Goal: Find specific page/section: Find specific page/section

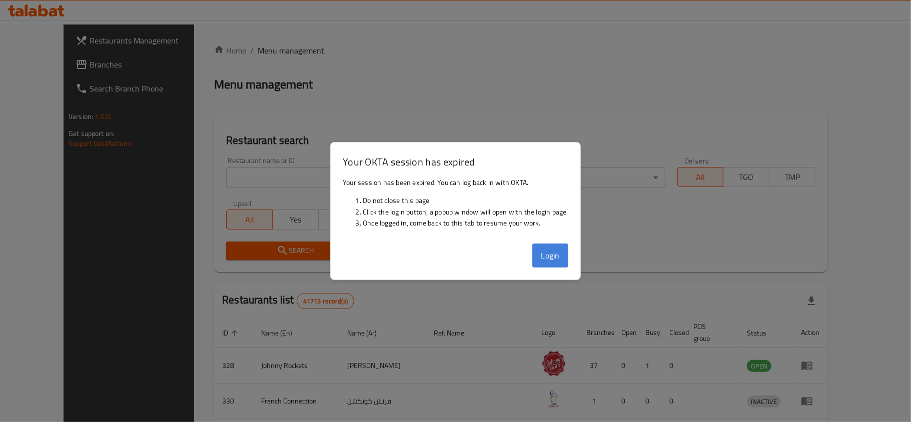
click at [544, 248] on button "Login" at bounding box center [551, 256] width 36 height 24
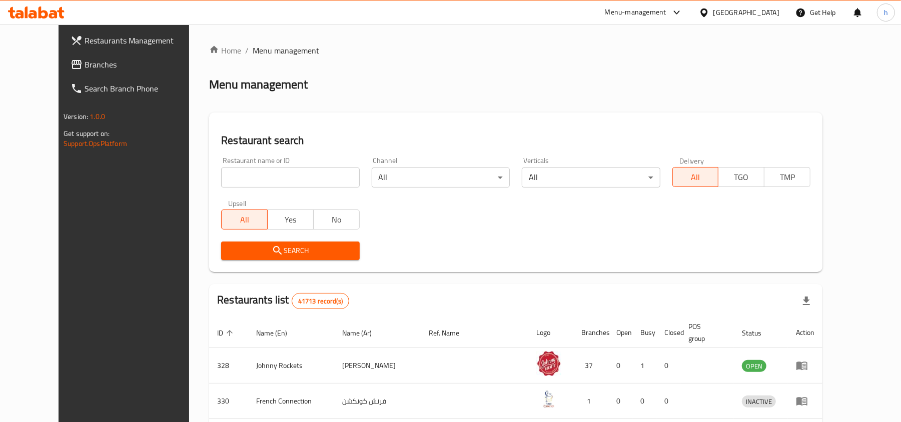
click at [598, 259] on div "Search" at bounding box center [516, 251] width 602 height 31
click at [85, 61] on span "Branches" at bounding box center [143, 65] width 117 height 12
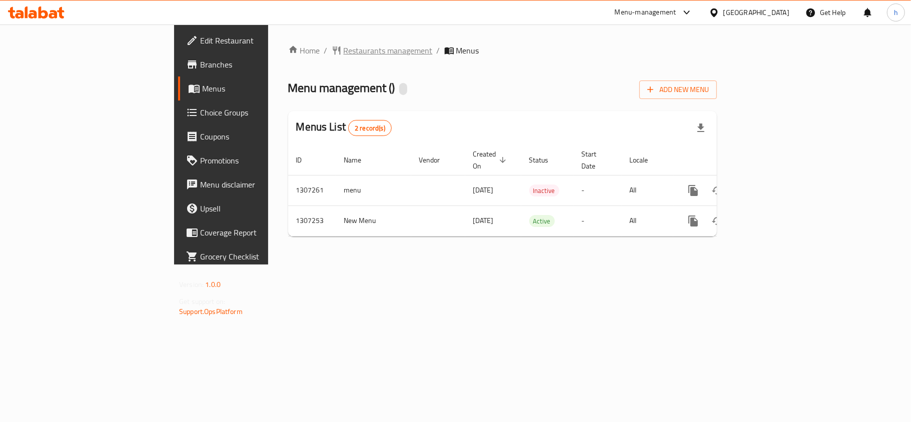
click at [344, 50] on span "Restaurants management" at bounding box center [388, 51] width 89 height 12
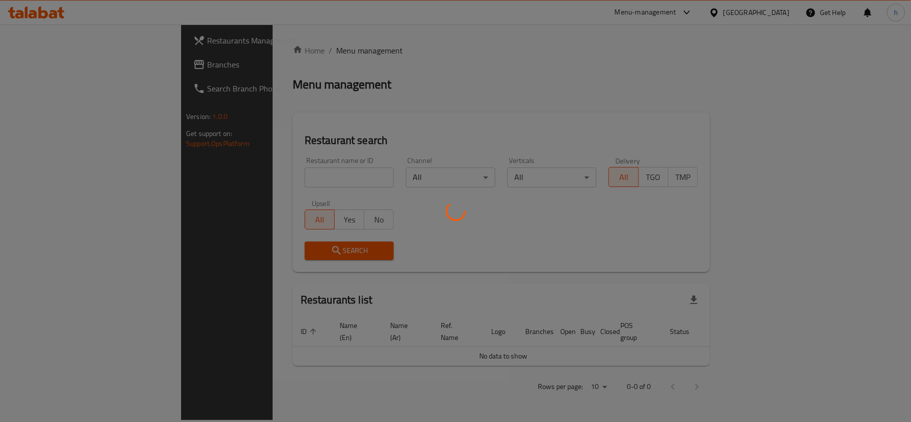
click at [230, 182] on div at bounding box center [455, 211] width 911 height 422
click at [230, 180] on div at bounding box center [455, 211] width 911 height 422
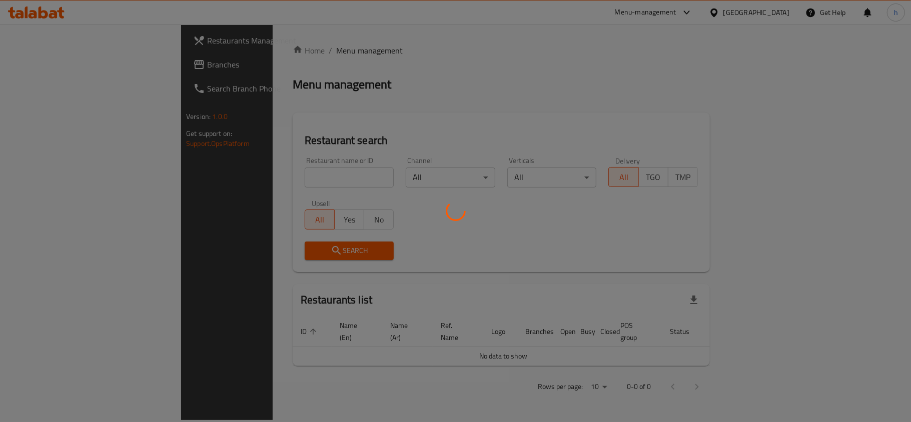
click at [230, 178] on div at bounding box center [455, 211] width 911 height 422
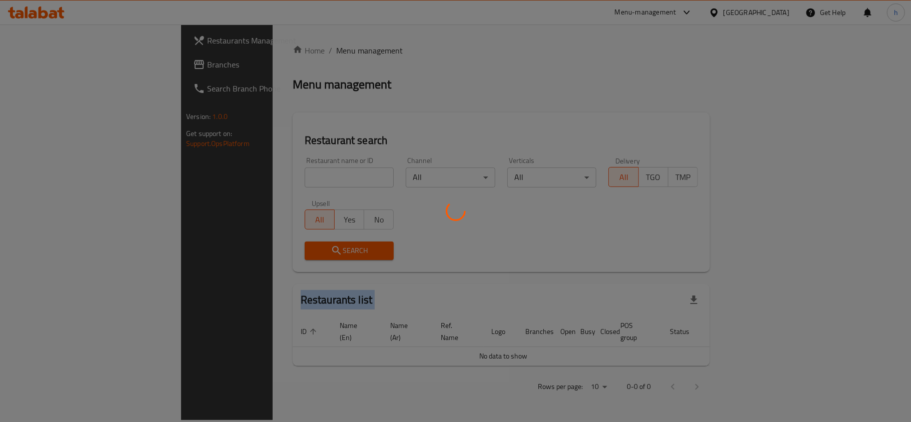
click at [230, 178] on div at bounding box center [455, 211] width 911 height 422
click at [231, 177] on div at bounding box center [455, 211] width 911 height 422
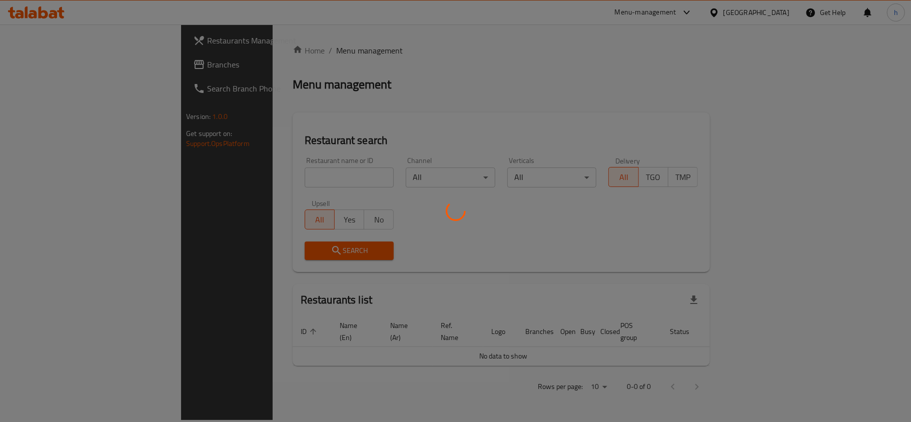
click at [234, 176] on div at bounding box center [455, 211] width 911 height 422
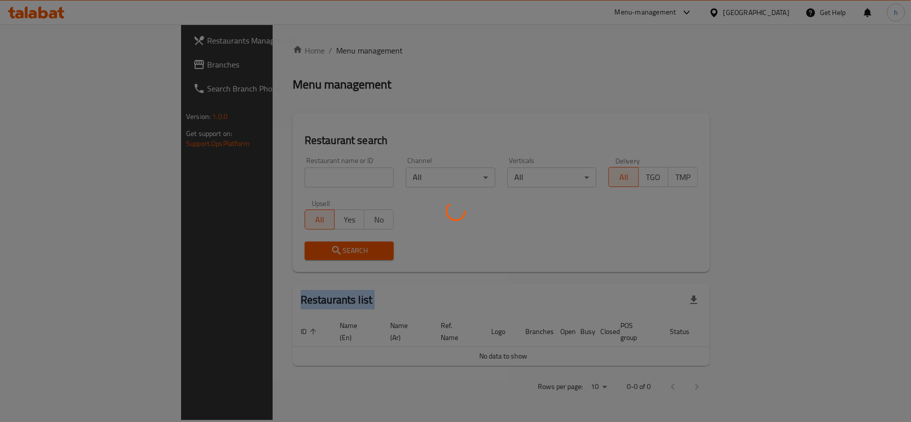
click at [234, 176] on div at bounding box center [455, 211] width 911 height 422
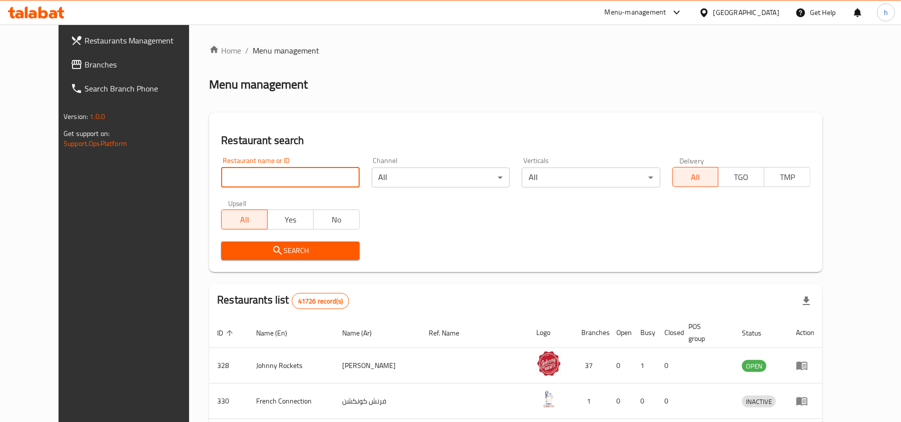
click at [237, 177] on input "search" at bounding box center [290, 178] width 138 height 20
paste input "704371"
type input "704371"
click at [229, 249] on span "Search" at bounding box center [290, 251] width 122 height 13
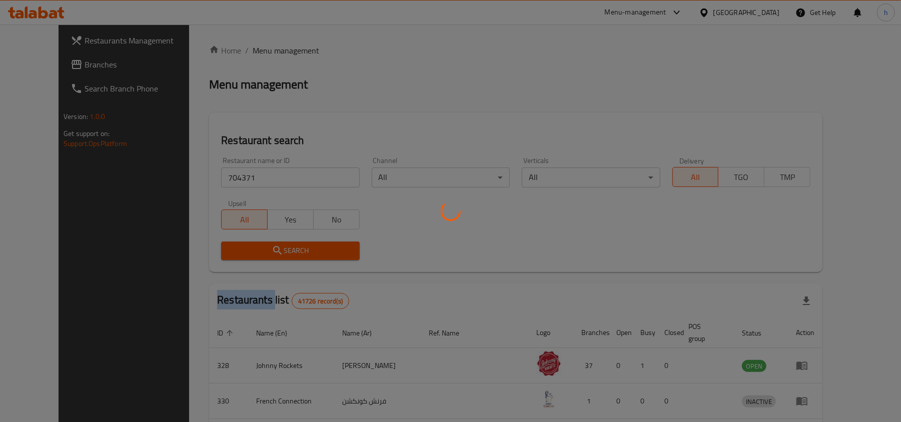
click at [228, 249] on div at bounding box center [450, 211] width 901 height 422
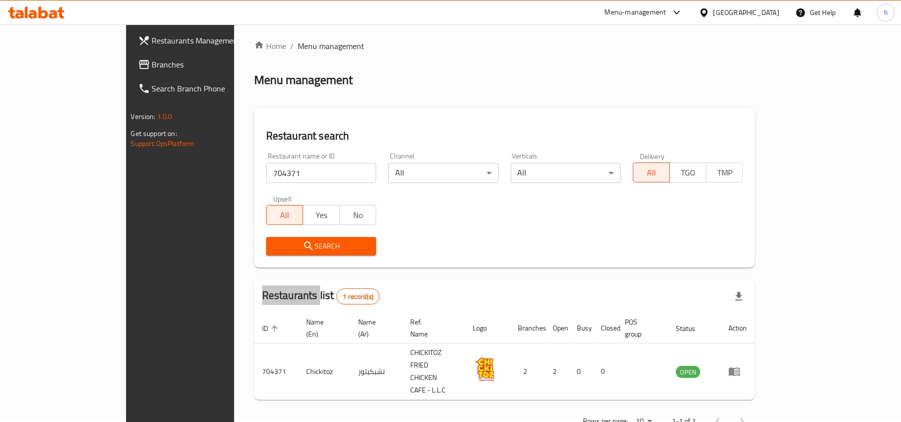
scroll to position [5, 0]
click at [152, 66] on span "Branches" at bounding box center [210, 65] width 117 height 12
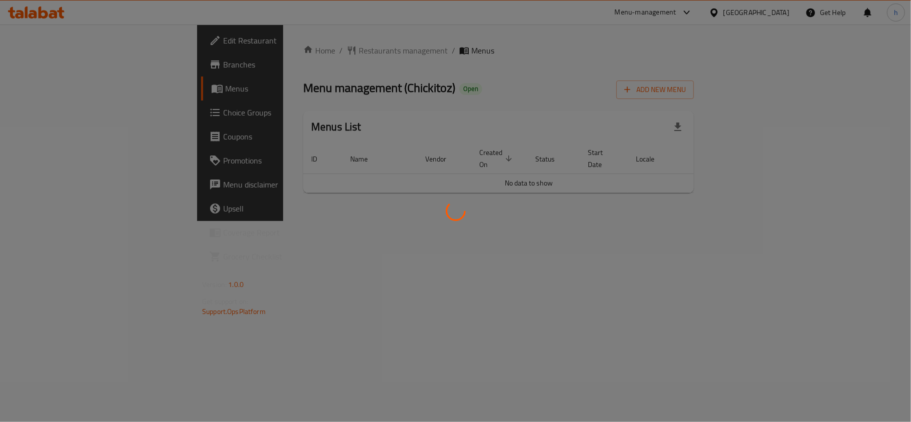
click at [274, 45] on div at bounding box center [455, 211] width 911 height 422
click at [291, 53] on div at bounding box center [455, 211] width 911 height 422
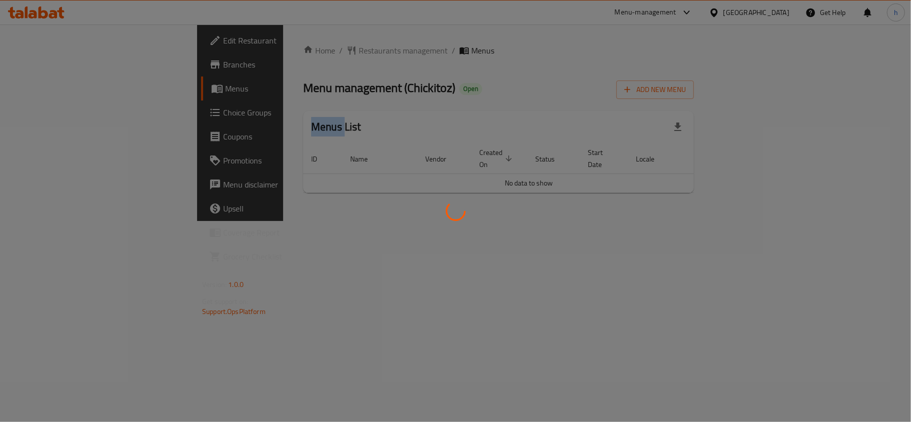
click at [291, 53] on div at bounding box center [455, 211] width 911 height 422
click at [293, 50] on div at bounding box center [455, 211] width 911 height 422
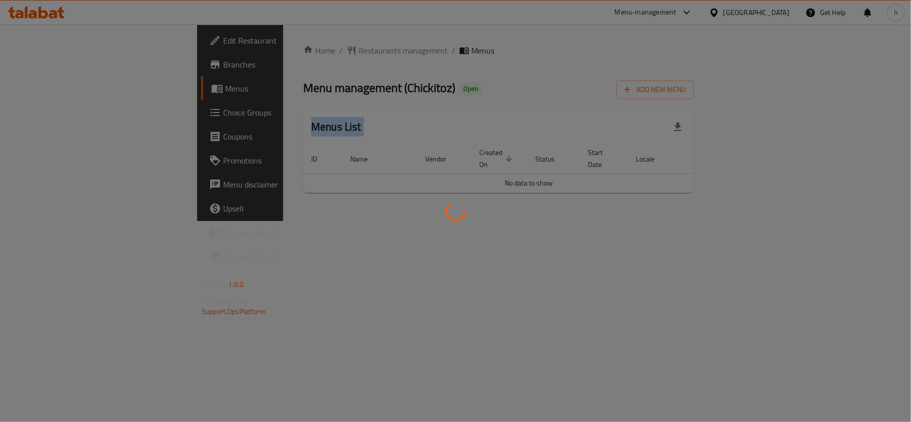
click at [293, 50] on div at bounding box center [455, 211] width 911 height 422
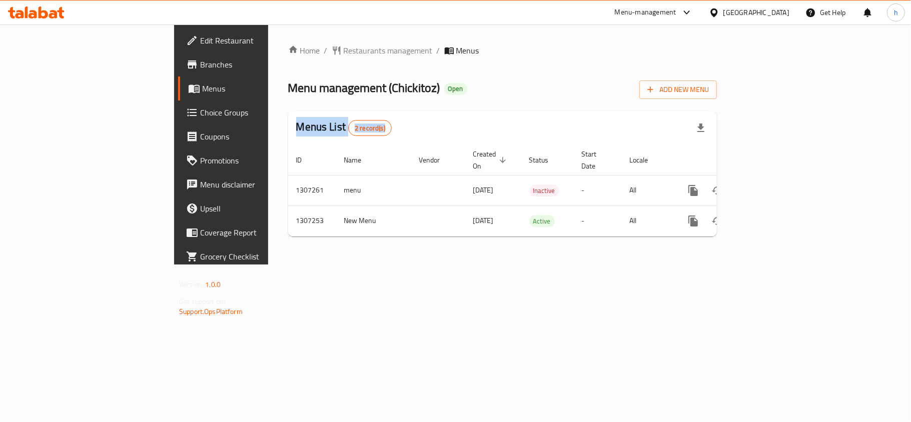
click at [344, 50] on span "Restaurants management" at bounding box center [388, 51] width 89 height 12
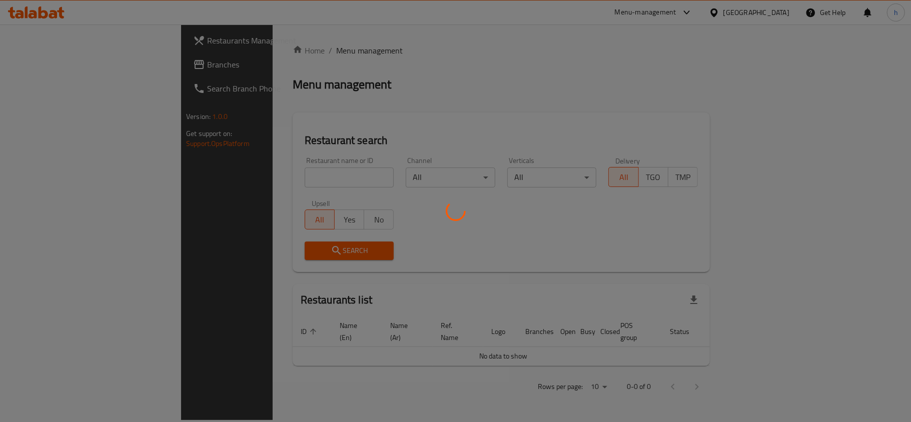
click at [252, 178] on div at bounding box center [455, 211] width 911 height 422
click at [223, 172] on div at bounding box center [455, 211] width 911 height 422
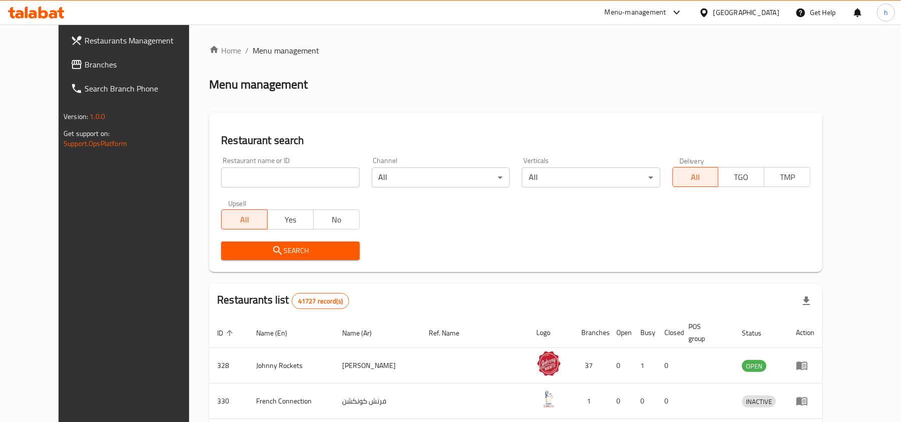
click at [223, 172] on input "search" at bounding box center [290, 178] width 138 height 20
paste input "704371"
type input "704371"
click at [244, 246] on span "Search" at bounding box center [290, 251] width 122 height 13
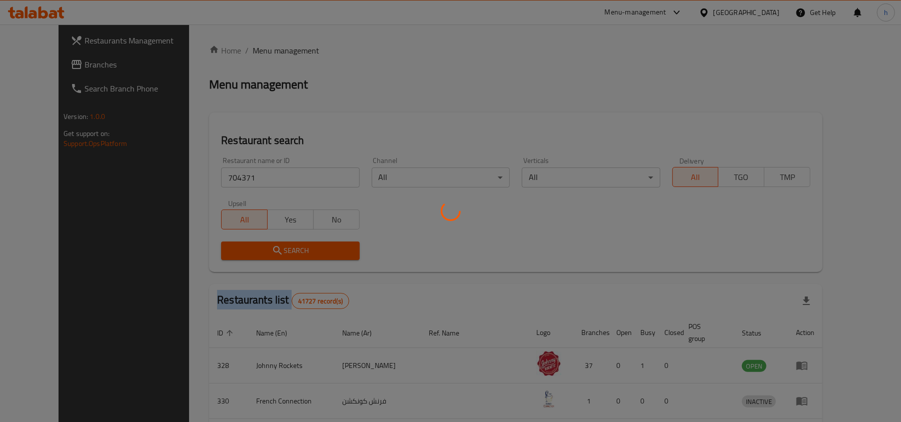
click at [244, 246] on div at bounding box center [450, 211] width 901 height 422
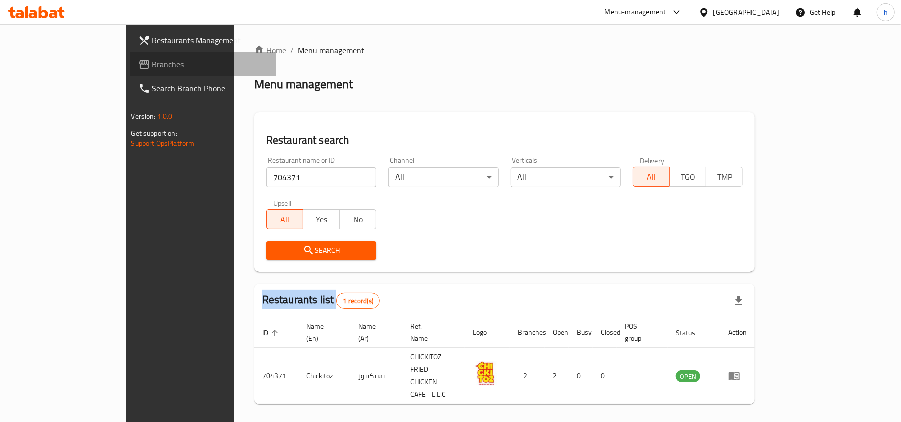
click at [152, 65] on span "Branches" at bounding box center [210, 65] width 117 height 12
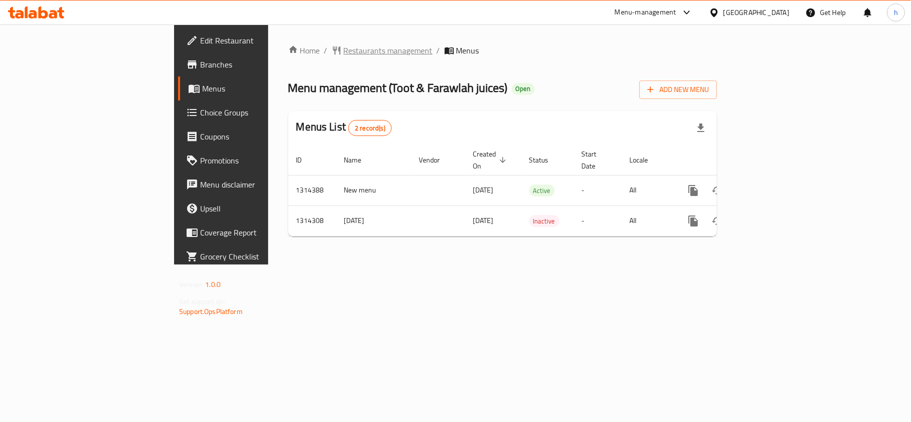
click at [344, 51] on span "Restaurants management" at bounding box center [388, 51] width 89 height 12
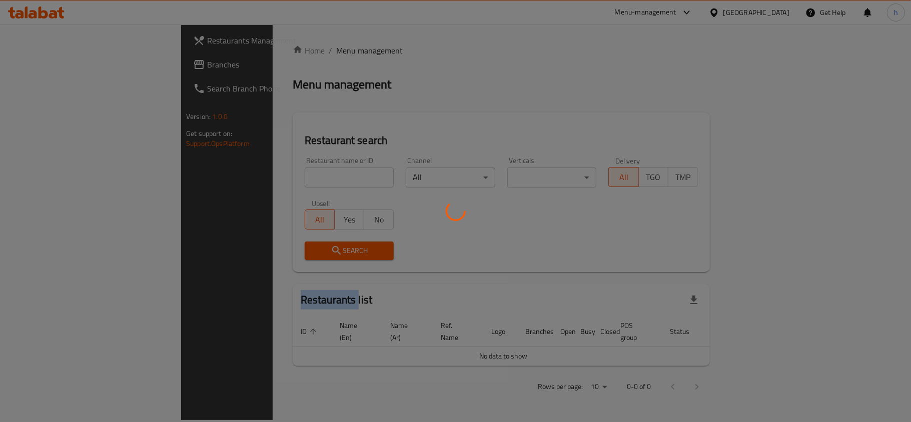
click at [282, 51] on div at bounding box center [455, 211] width 911 height 422
click at [251, 173] on div at bounding box center [455, 211] width 911 height 422
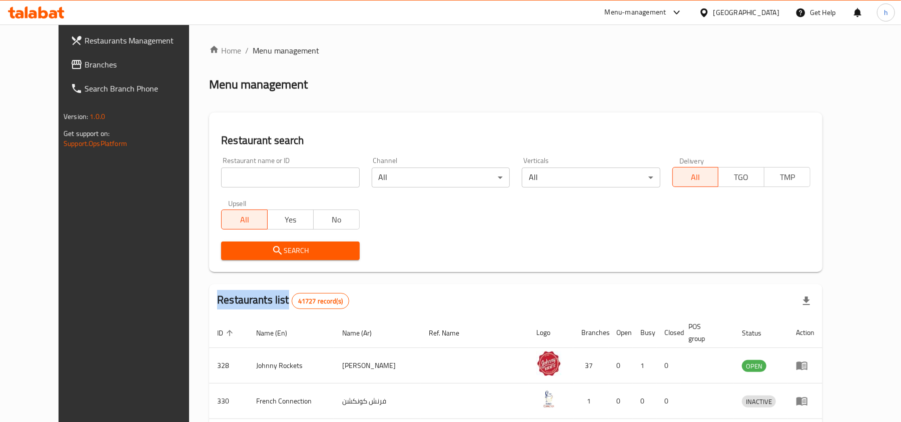
click at [251, 173] on div at bounding box center [450, 211] width 901 height 422
click at [251, 173] on input "search" at bounding box center [290, 178] width 138 height 20
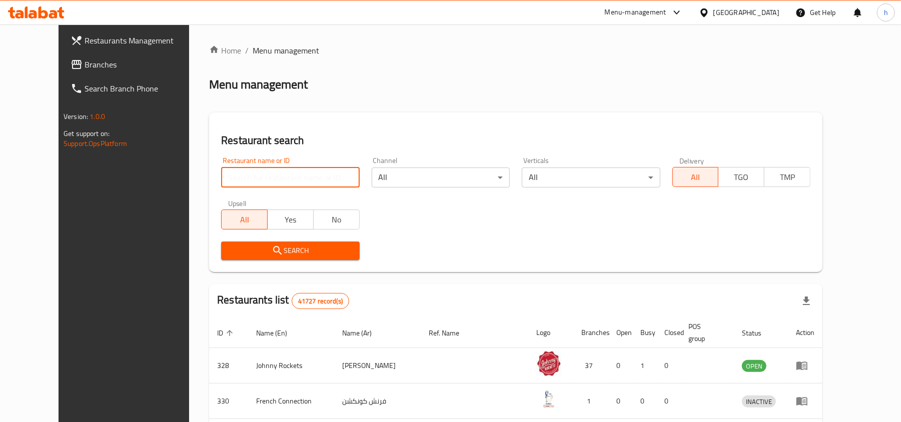
paste input "706635"
type input "706635"
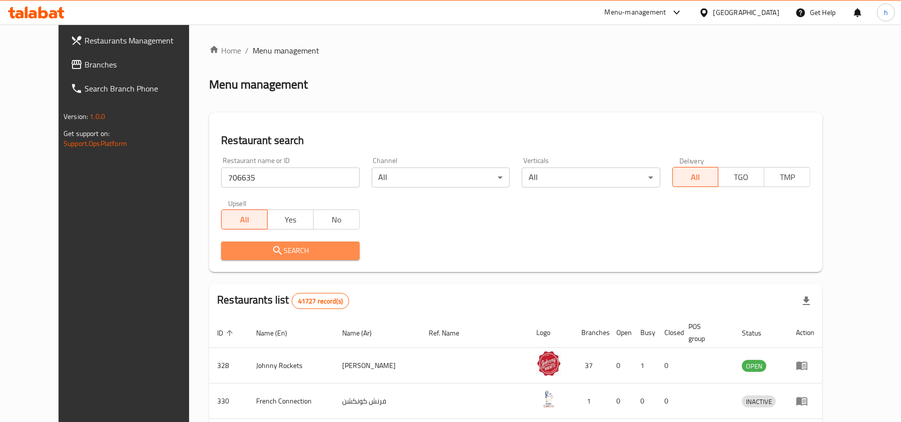
click at [281, 249] on span "Search" at bounding box center [290, 251] width 122 height 13
click at [281, 249] on div at bounding box center [450, 211] width 901 height 422
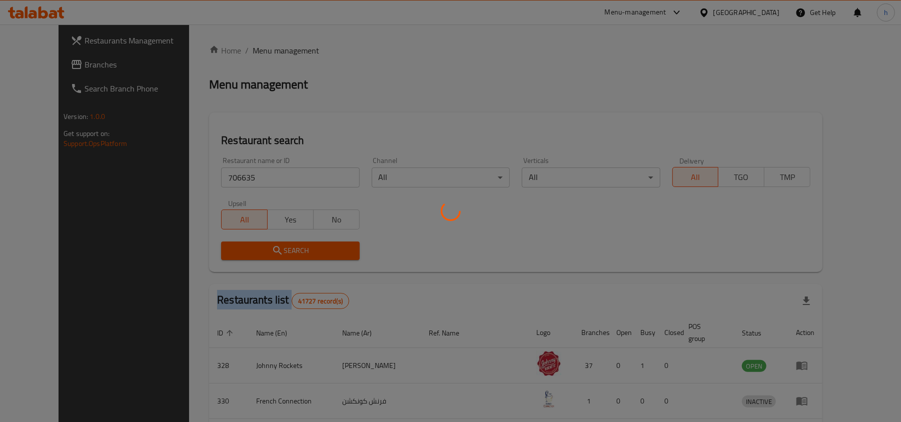
click at [281, 249] on div at bounding box center [450, 211] width 901 height 422
